Goal: Information Seeking & Learning: Learn about a topic

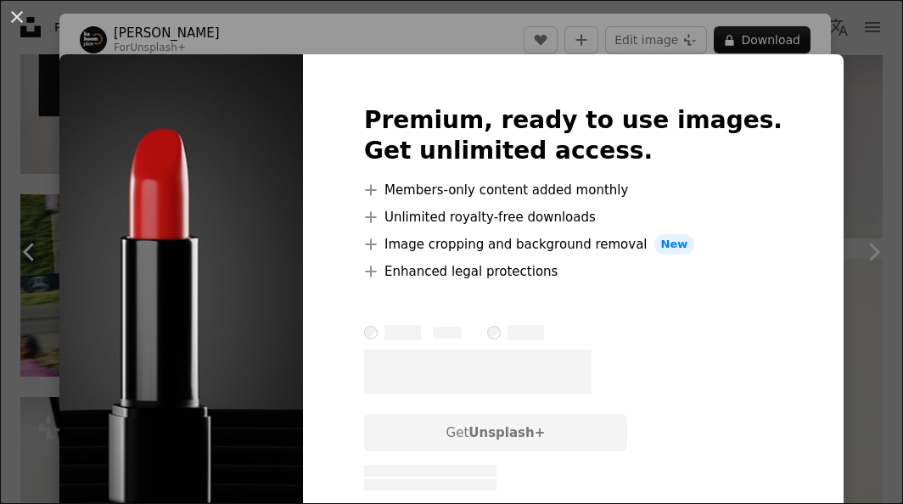
scroll to position [1800, 0]
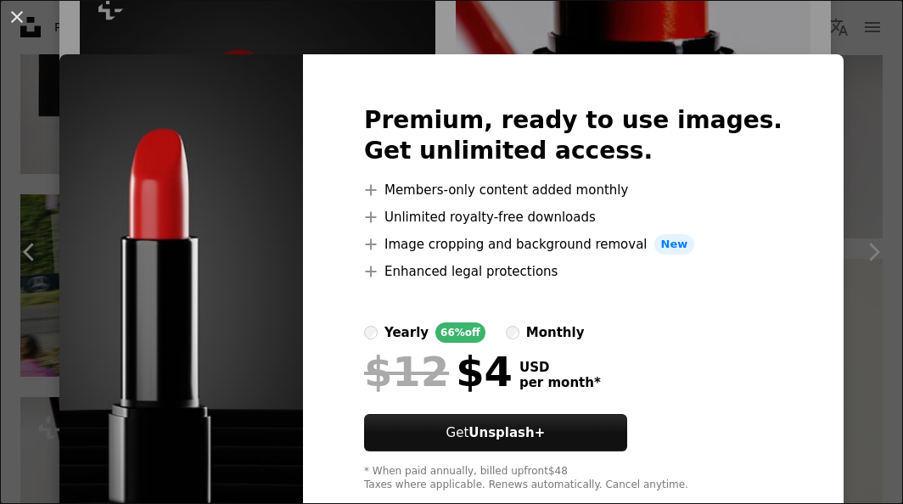
click at [718, 33] on div "An X shape Premium, ready to use images. Get unlimited access. A plus sign Memb…" at bounding box center [451, 252] width 903 height 504
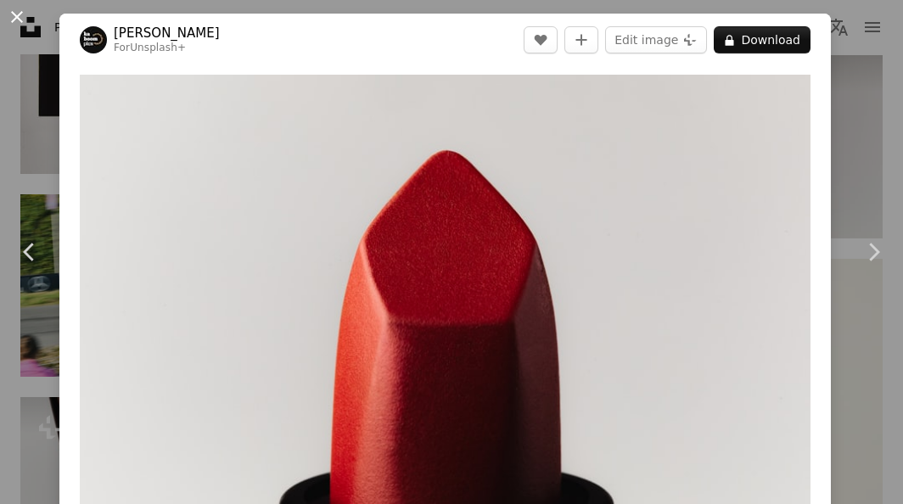
click at [17, 16] on button "An X shape" at bounding box center [17, 17] width 20 height 20
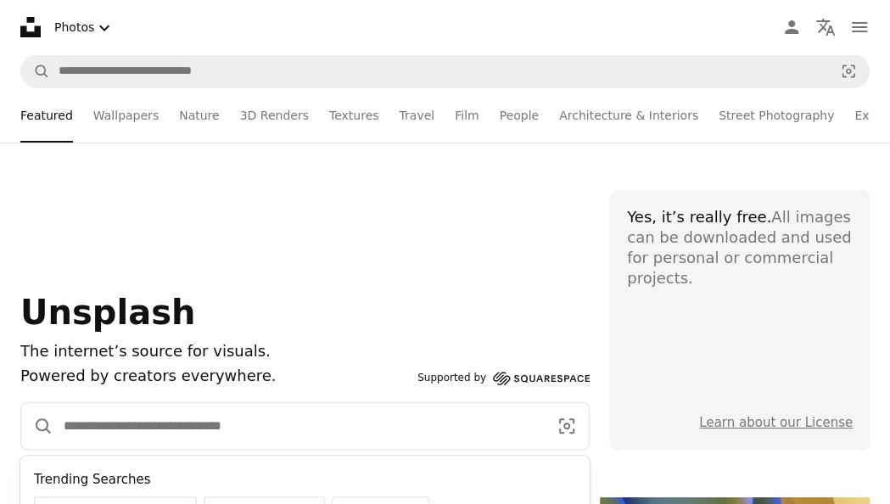
click at [401, 443] on input "Find visuals sitewide" at bounding box center [298, 426] width 491 height 46
click at [394, 432] on input "Find visuals sitewide" at bounding box center [298, 426] width 491 height 46
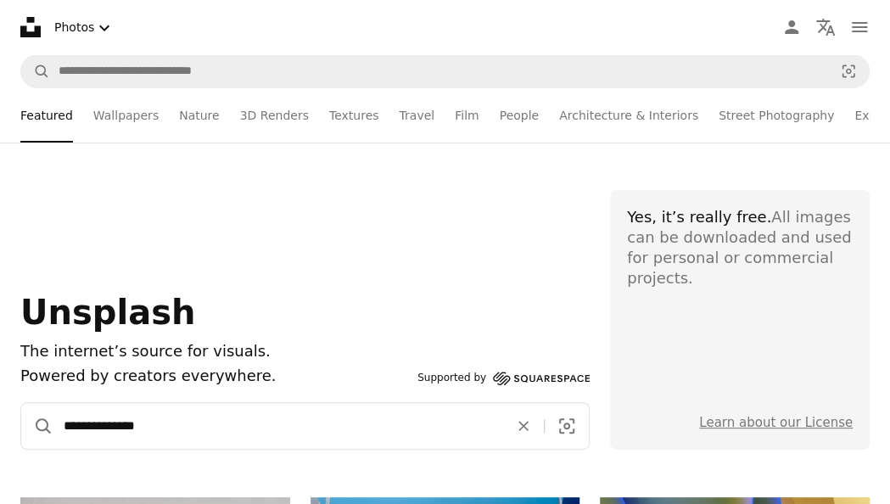
type input "**********"
click at [21, 403] on button "A magnifying glass" at bounding box center [37, 426] width 32 height 46
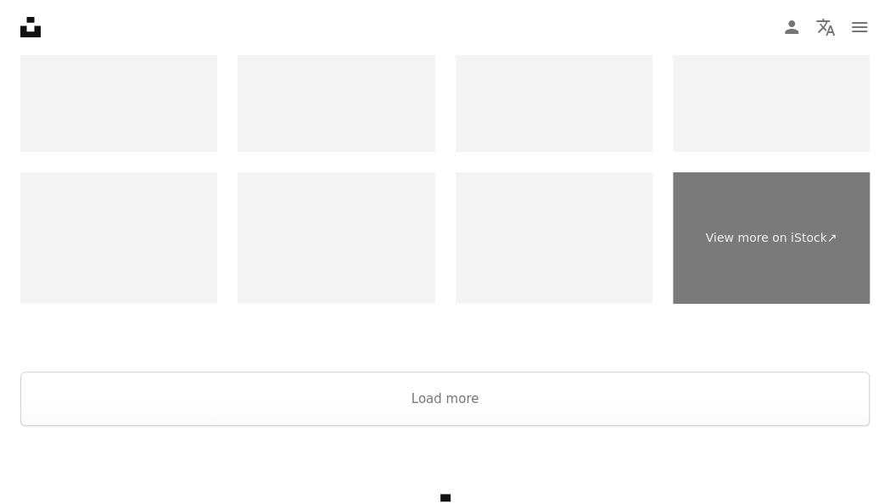
scroll to position [2693, 0]
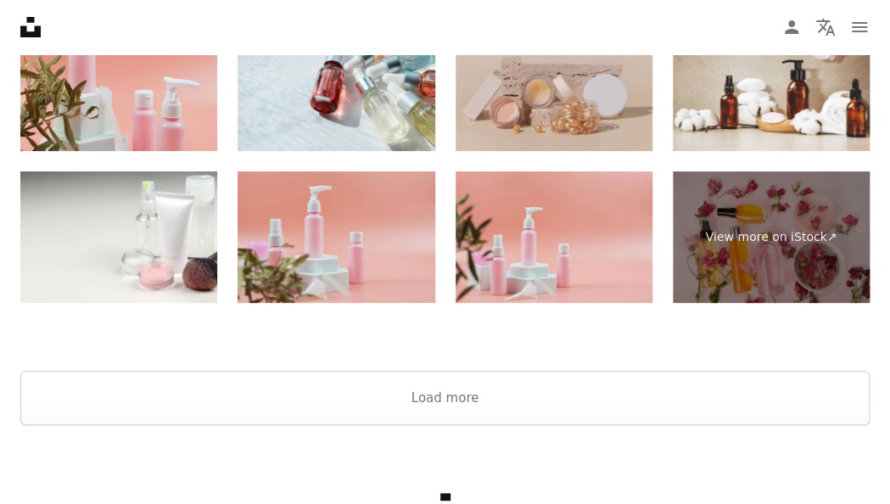
click at [579, 113] on img at bounding box center [554, 86] width 197 height 132
